Goal: Task Accomplishment & Management: Manage account settings

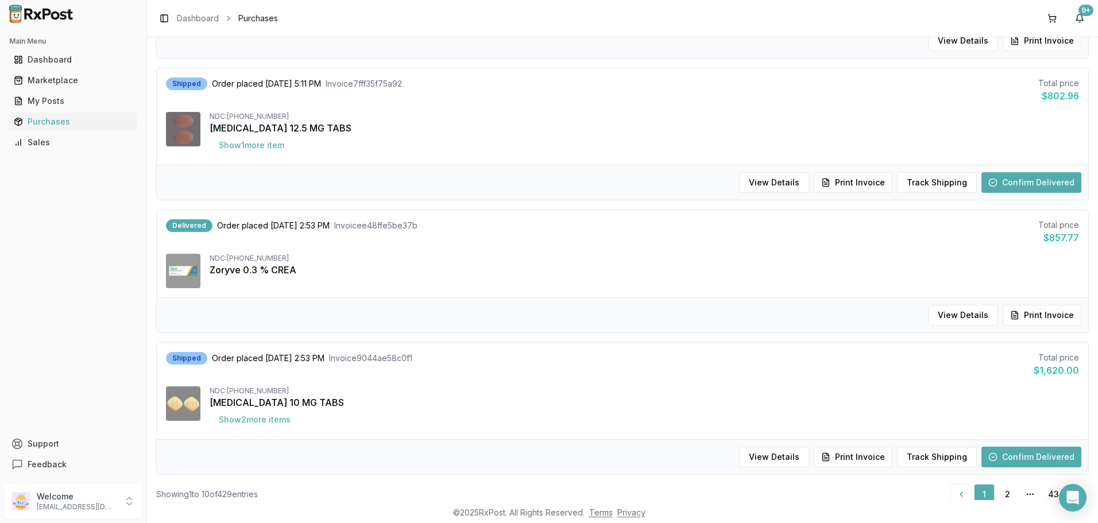
scroll to position [1124, 0]
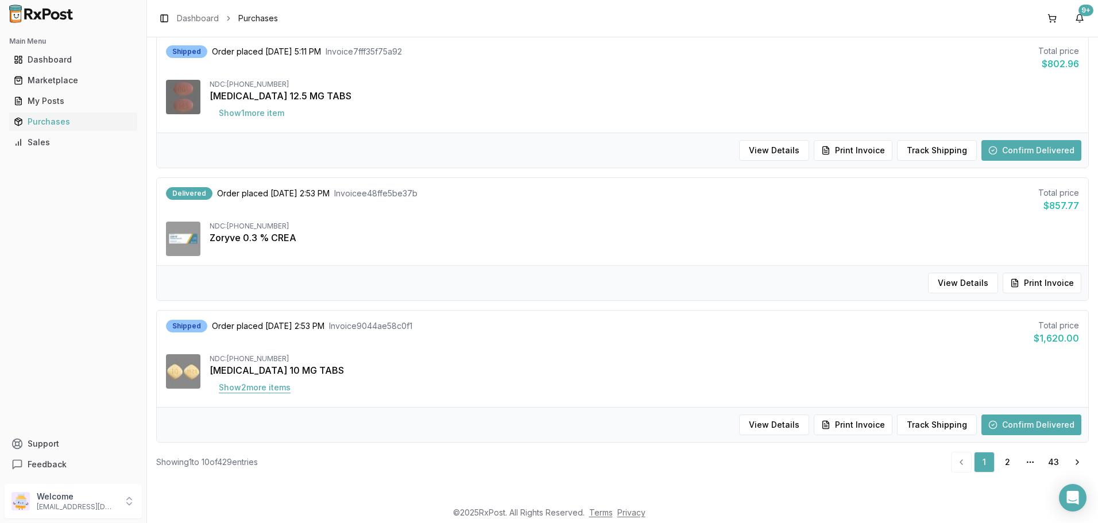
click at [285, 391] on button "Show 2 more item s" at bounding box center [255, 387] width 90 height 21
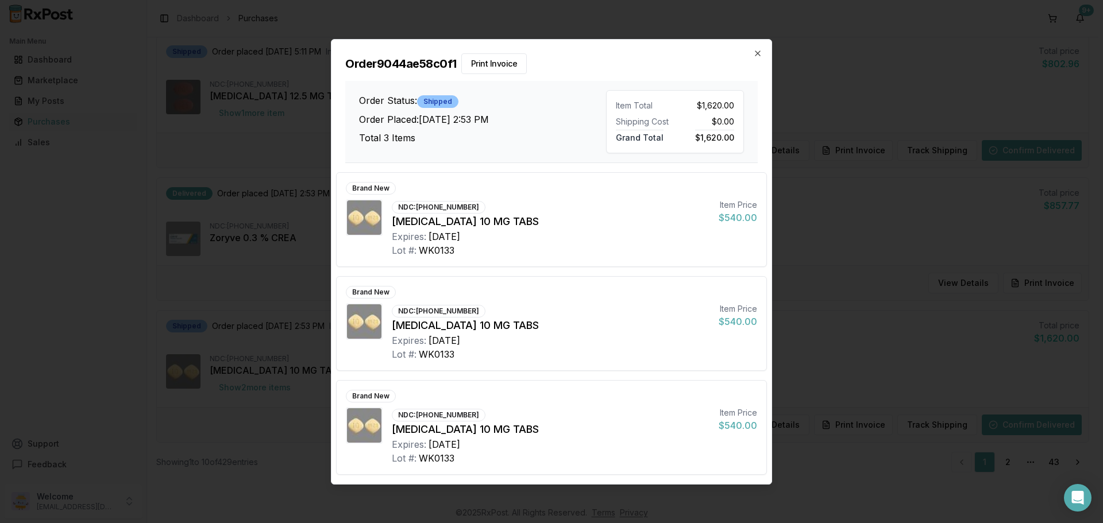
click at [750, 56] on h2 "Order 9044ae58c0f1 Print Invoice" at bounding box center [551, 63] width 412 height 21
click at [755, 53] on icon "button" at bounding box center [757, 53] width 9 height 9
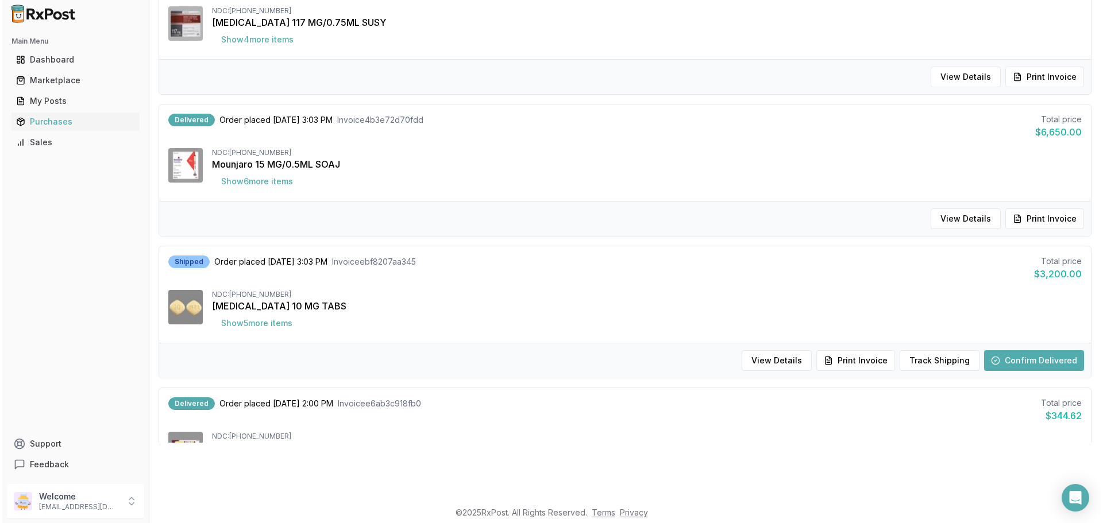
scroll to position [287, 0]
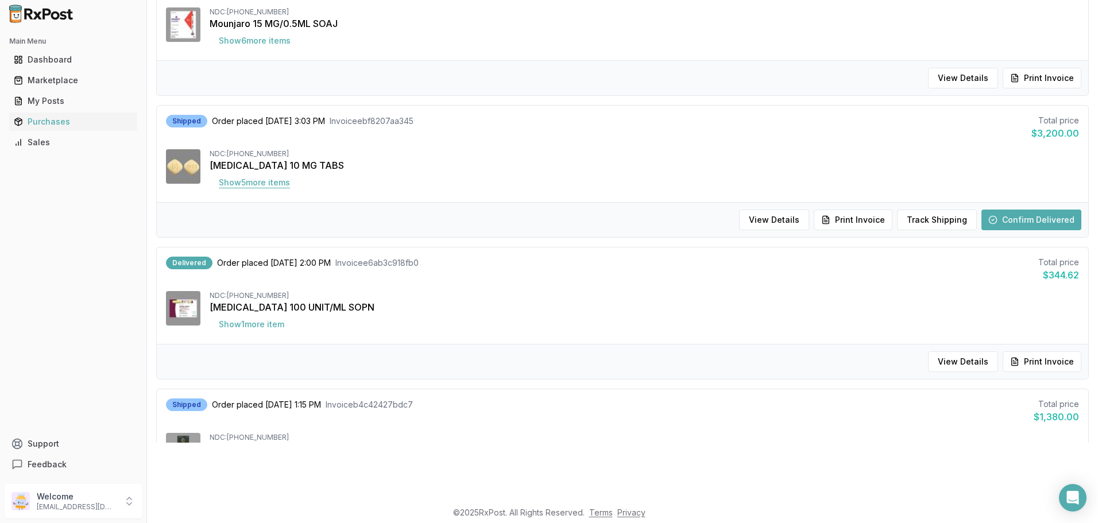
click at [263, 184] on button "Show 5 more item s" at bounding box center [255, 182] width 90 height 21
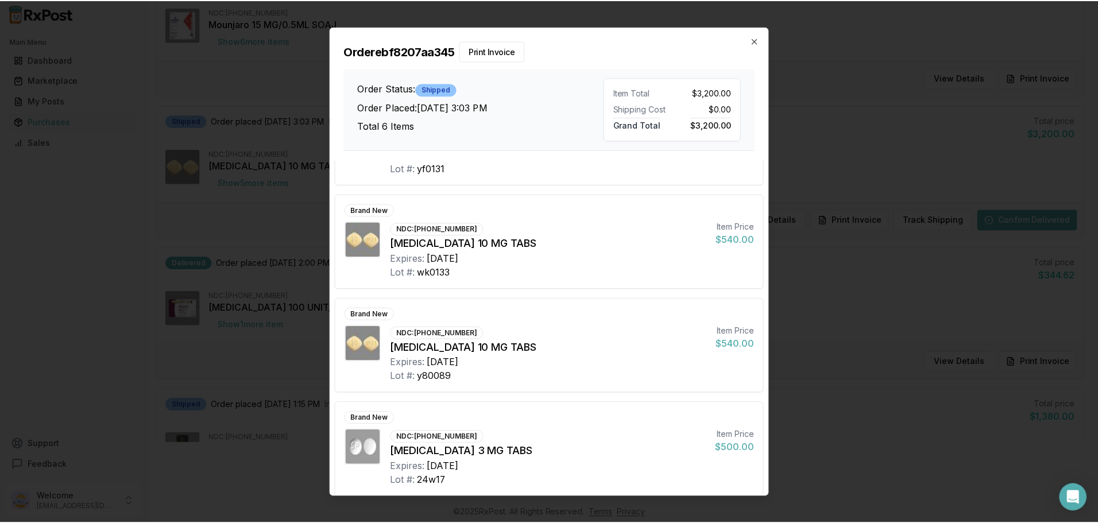
scroll to position [287, 0]
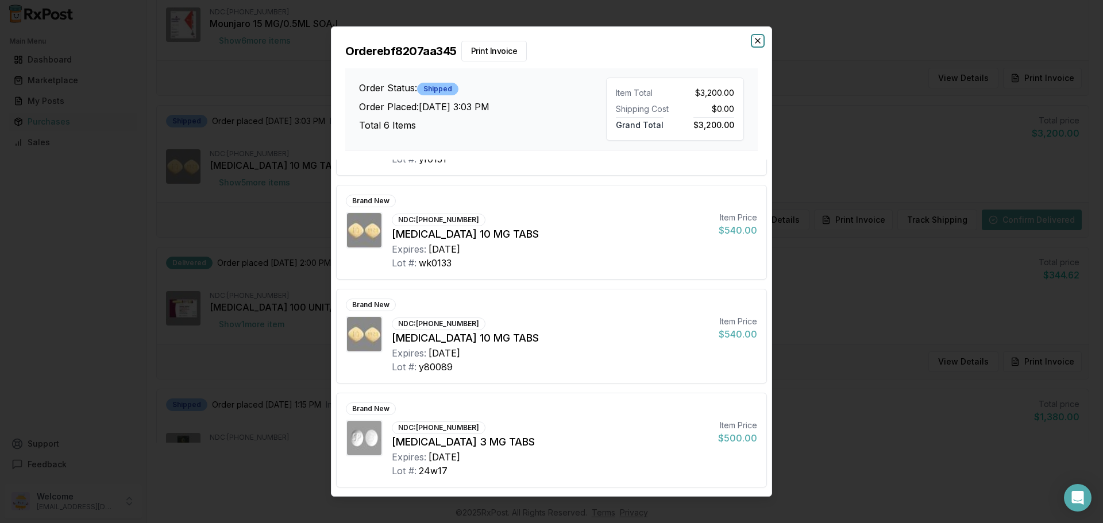
click at [756, 41] on icon "button" at bounding box center [757, 40] width 9 height 9
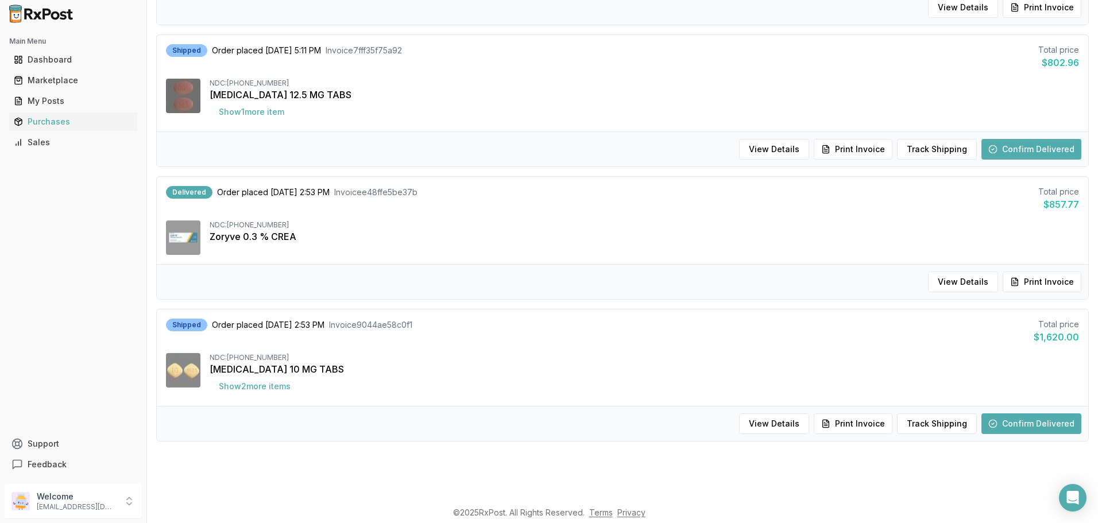
scroll to position [1091, 0]
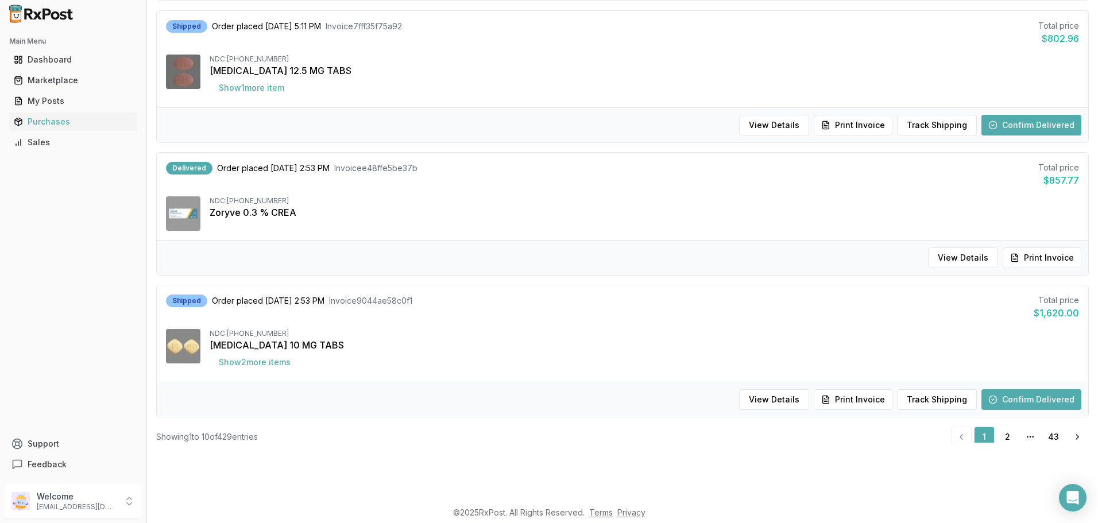
click at [1023, 398] on button "Confirm Delivered" at bounding box center [1032, 399] width 100 height 21
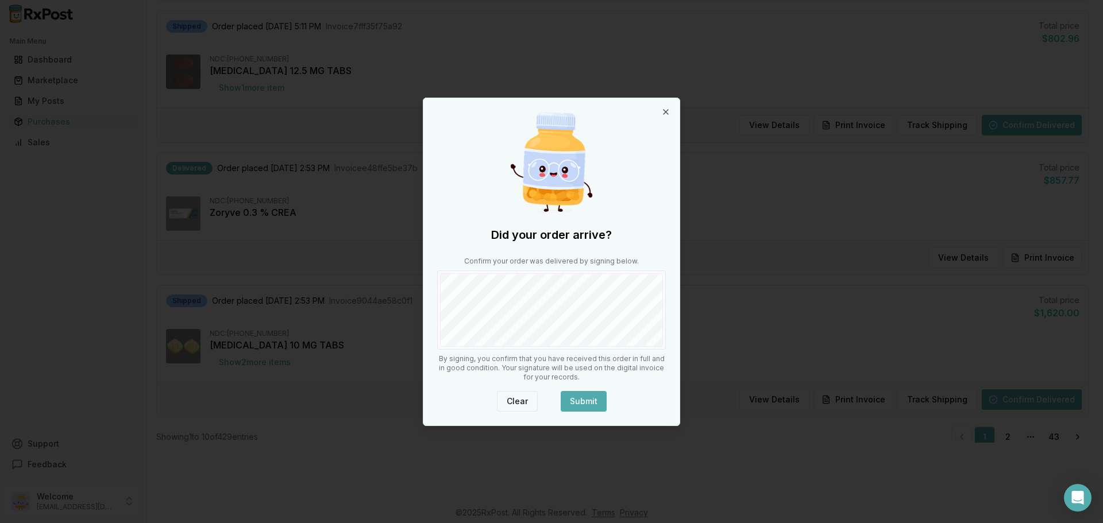
click at [526, 402] on button "Clear" at bounding box center [517, 401] width 41 height 21
click at [404, 290] on body "Main Menu Dashboard Marketplace My Posts Purchases Sales Support Feedback Welco…" at bounding box center [549, 204] width 1098 height 523
click at [588, 404] on button "Submit" at bounding box center [584, 401] width 46 height 21
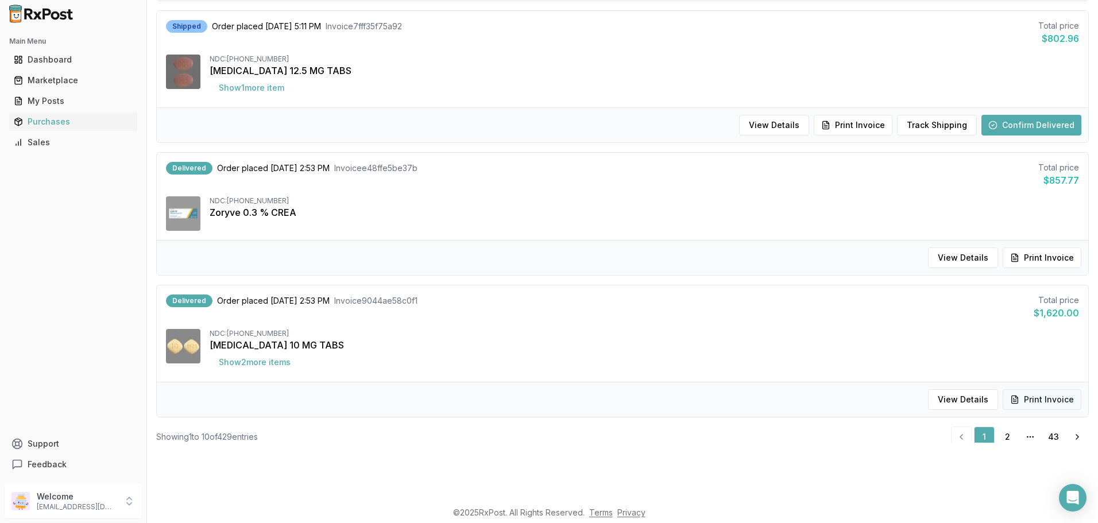
click at [1043, 400] on button "Print Invoice" at bounding box center [1042, 399] width 79 height 21
